Goal: Information Seeking & Learning: Learn about a topic

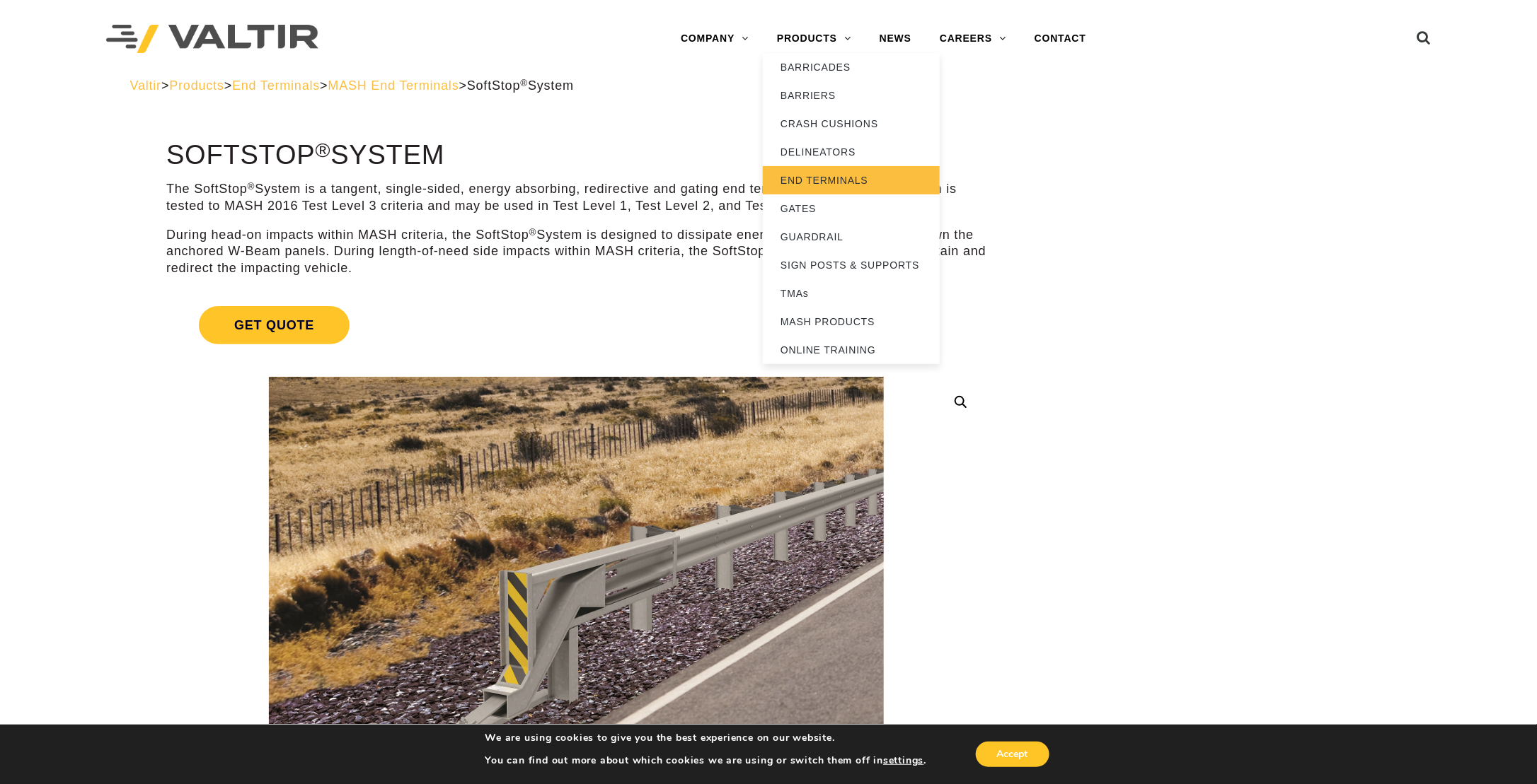
click at [821, 179] on link "END TERMINALS" at bounding box center [851, 180] width 177 height 28
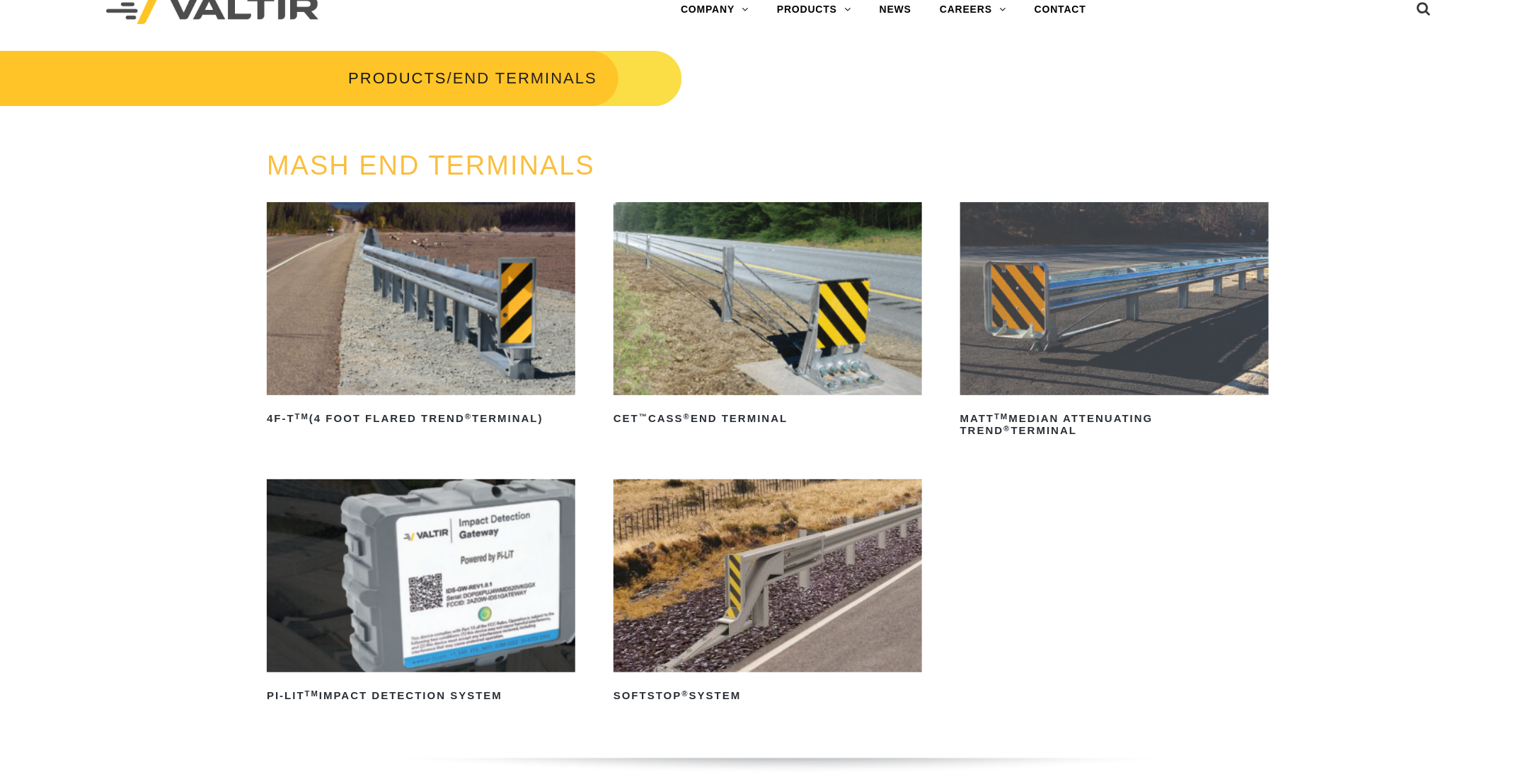
scroll to position [71, 0]
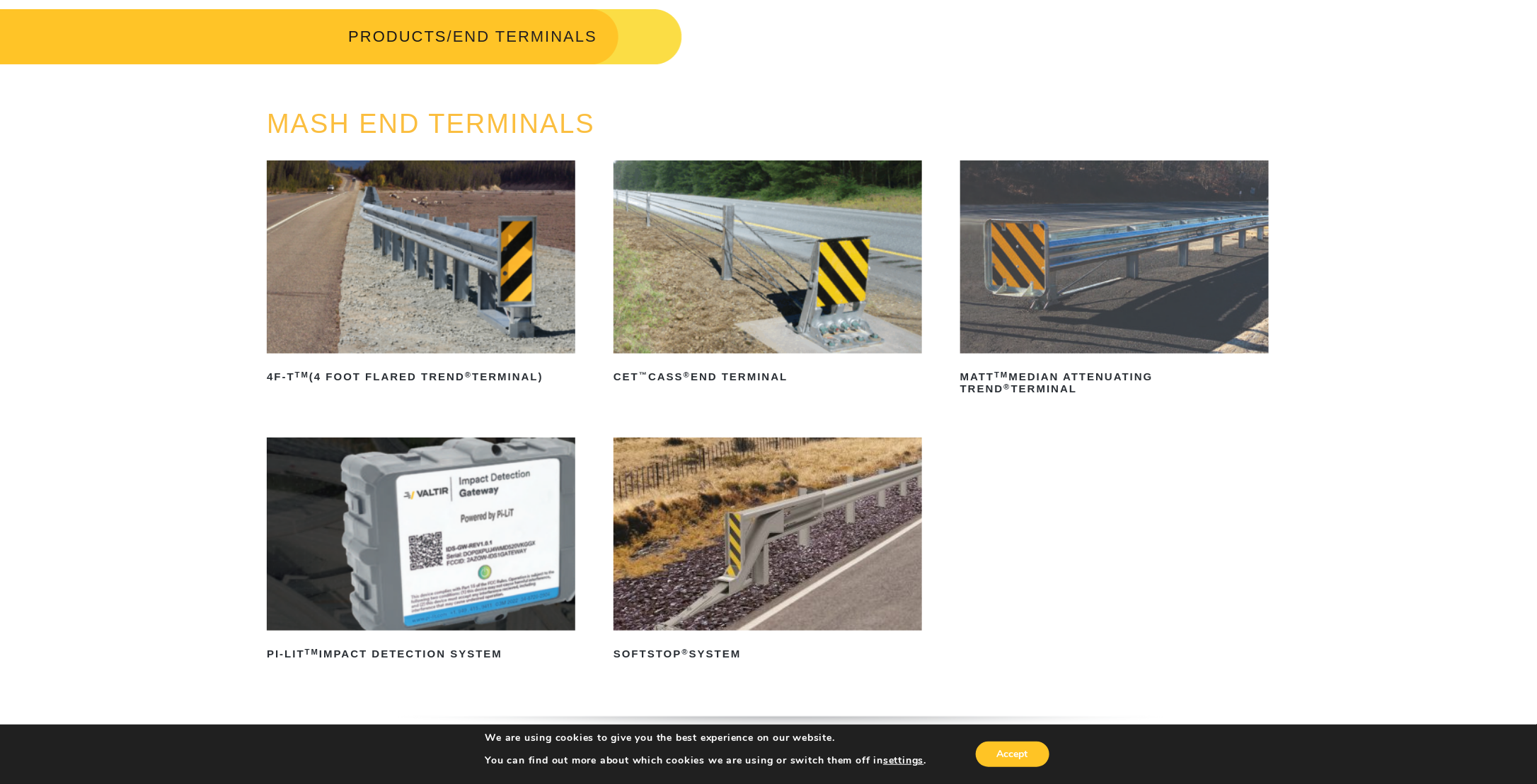
click at [731, 494] on img at bounding box center [768, 535] width 309 height 193
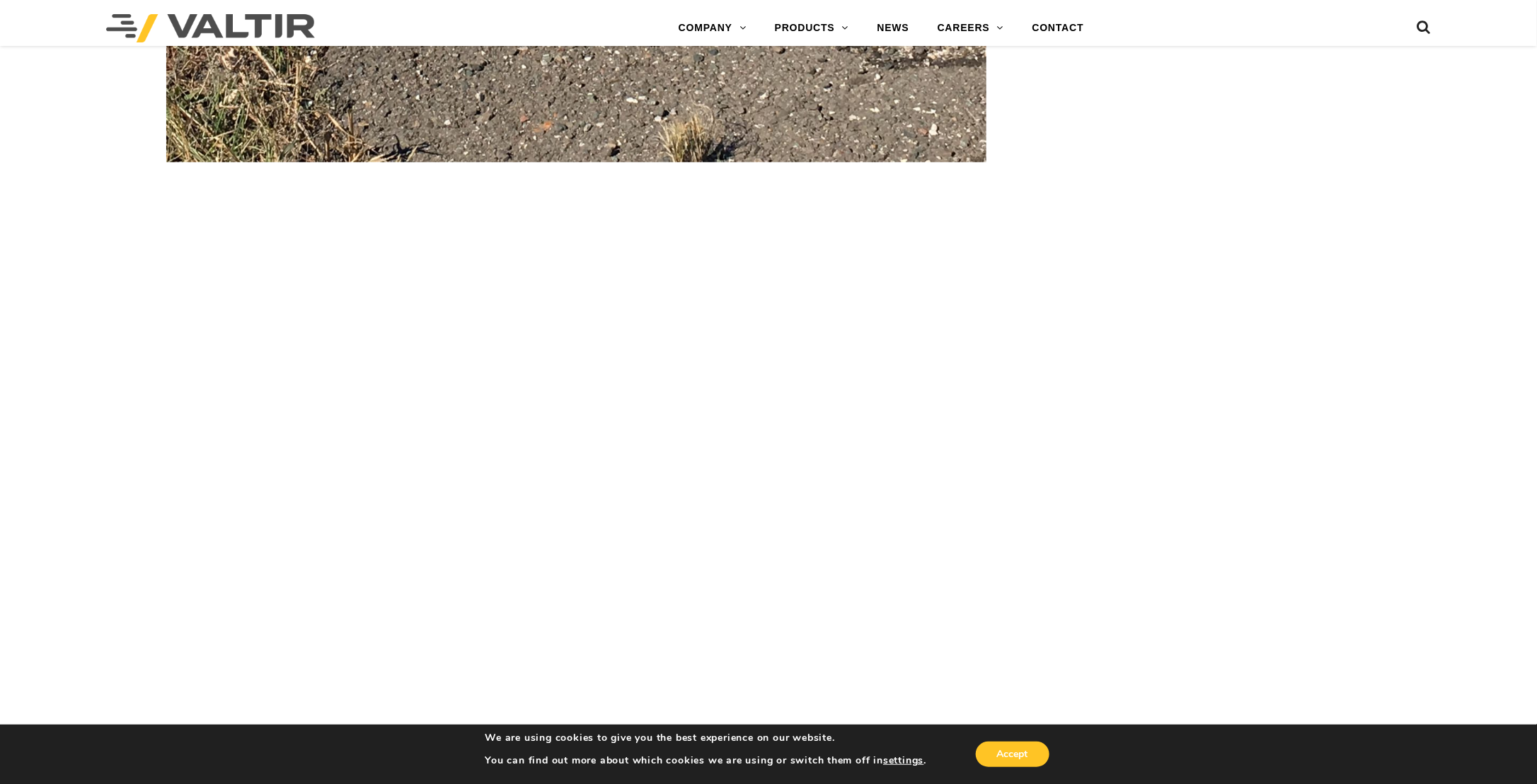
scroll to position [4276, 0]
